Goal: Information Seeking & Learning: Understand process/instructions

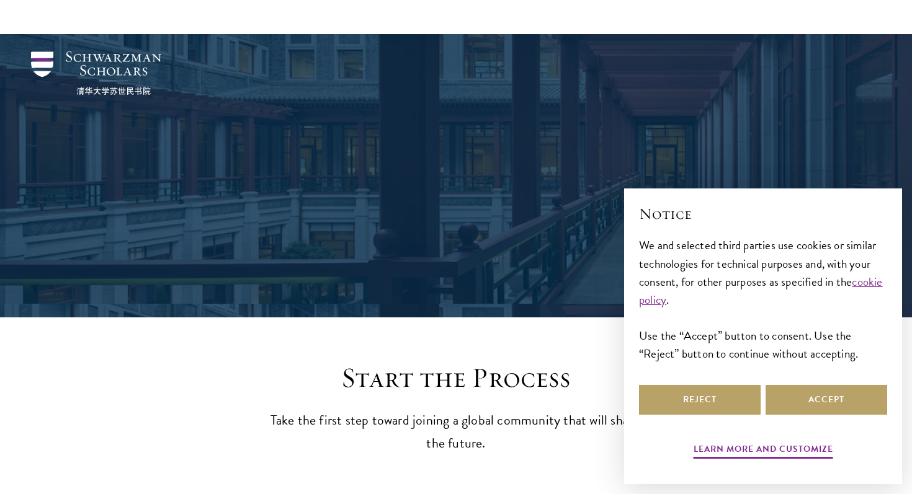
scroll to position [115, 0]
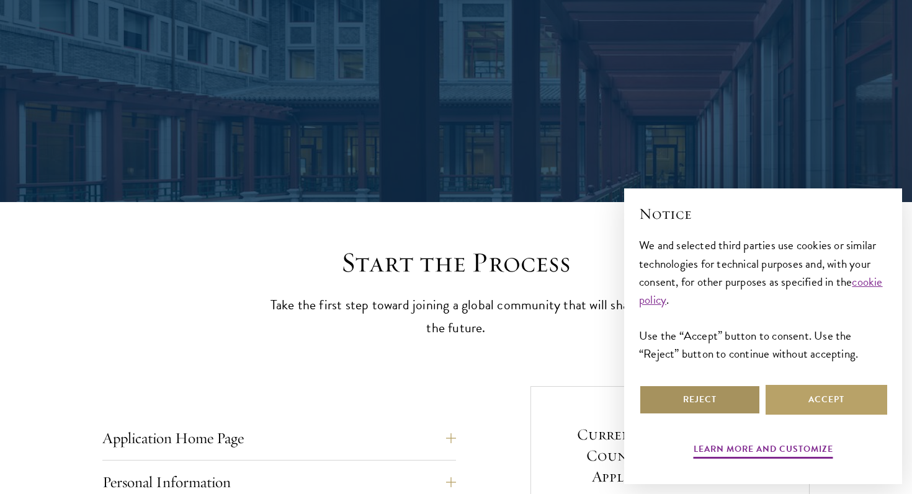
click at [664, 398] on button "Reject" at bounding box center [700, 400] width 122 height 30
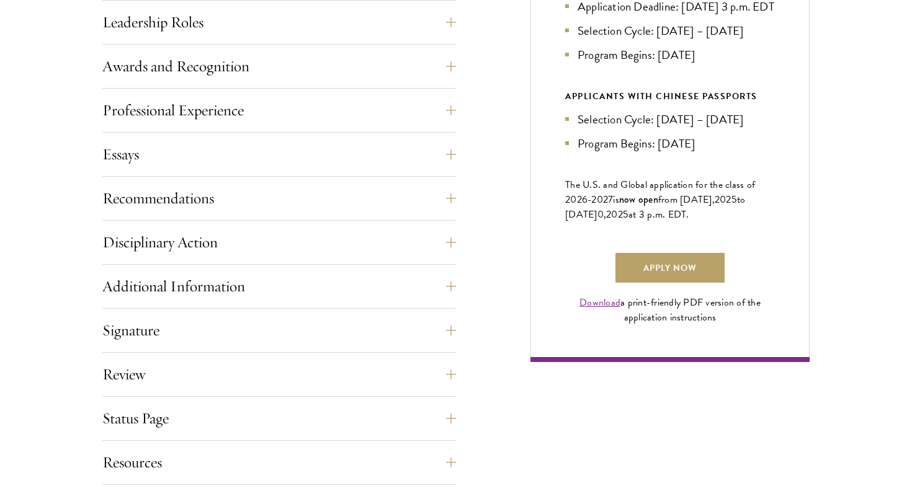
scroll to position [759, 0]
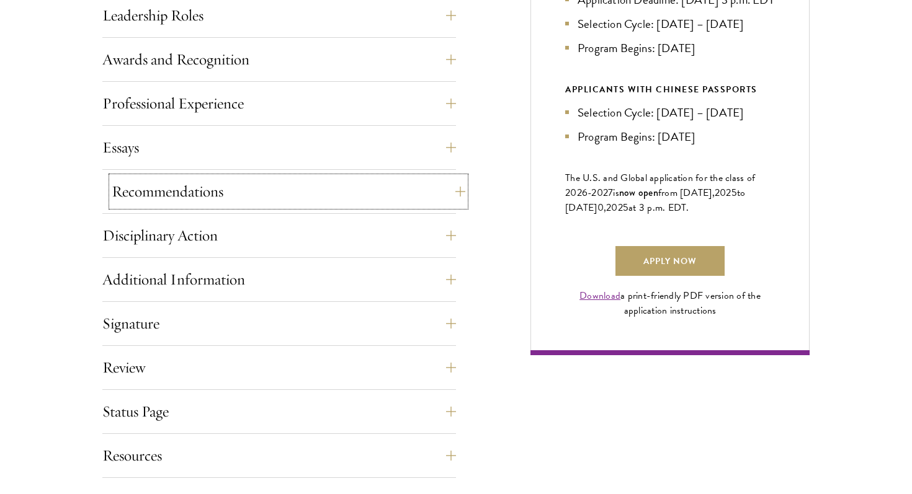
click at [401, 193] on button "Recommendations" at bounding box center [289, 192] width 354 height 30
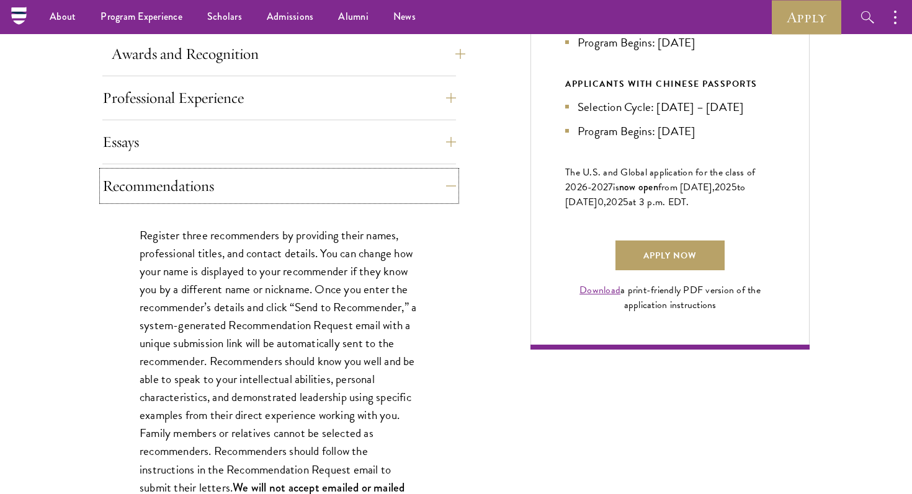
scroll to position [0, 0]
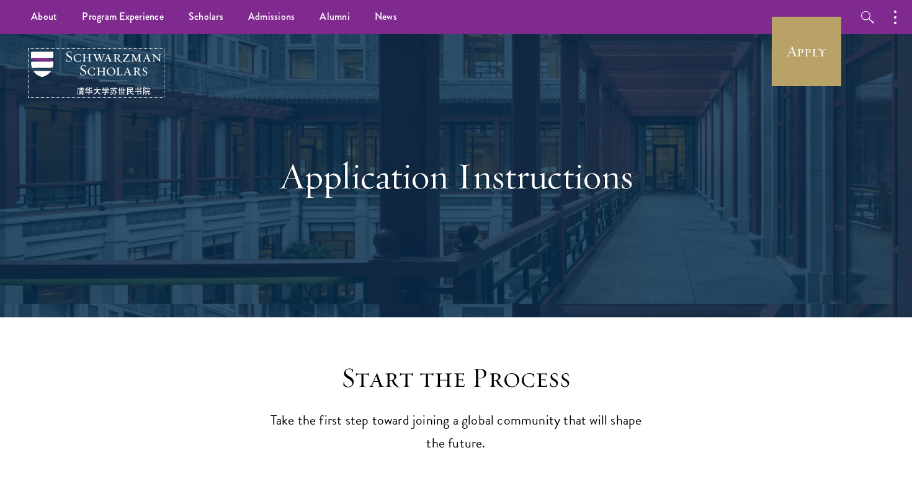
click at [95, 85] on img at bounding box center [96, 72] width 130 height 43
